Goal: Communication & Community: Participate in discussion

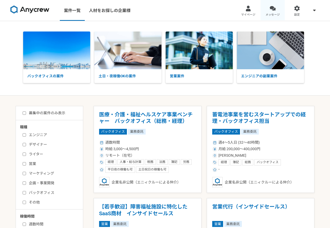
click at [274, 8] on div at bounding box center [273, 8] width 6 height 6
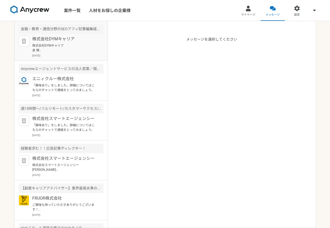
click at [78, 56] on p "[DATE]" at bounding box center [67, 56] width 71 height 4
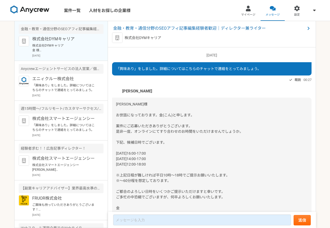
scroll to position [161, 0]
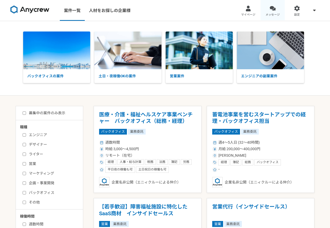
click at [275, 8] on div at bounding box center [273, 8] width 6 height 6
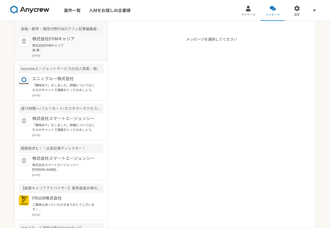
click at [60, 52] on p "株式会社DYMキャリア 金 様 この度はお打ち合わせの機会を設けていただき、感謝申し上げます。 ご提示いただいた日程でしたら、下記の時間帯、 [DATE]16…" at bounding box center [64, 47] width 64 height 9
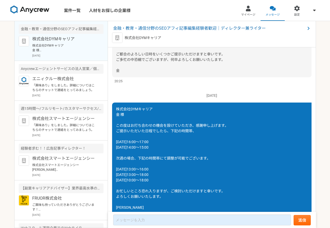
scroll to position [139, 0]
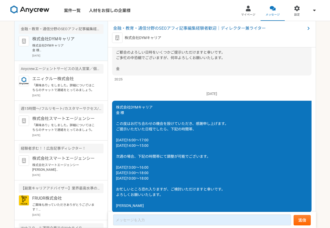
click at [174, 138] on div "株式会社DYMキャリア 金 様 この度はお打ち合わせの機会を設けていただき、感謝申し上げます。 ご提示いただいた日程でしたら、下記の時間帯、 [DATE]16…" at bounding box center [211, 157] width 199 height 112
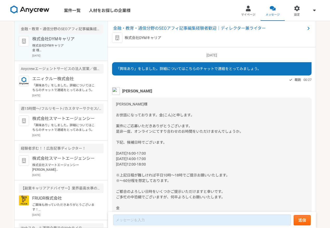
scroll to position [161, 0]
